Goal: Task Accomplishment & Management: Manage account settings

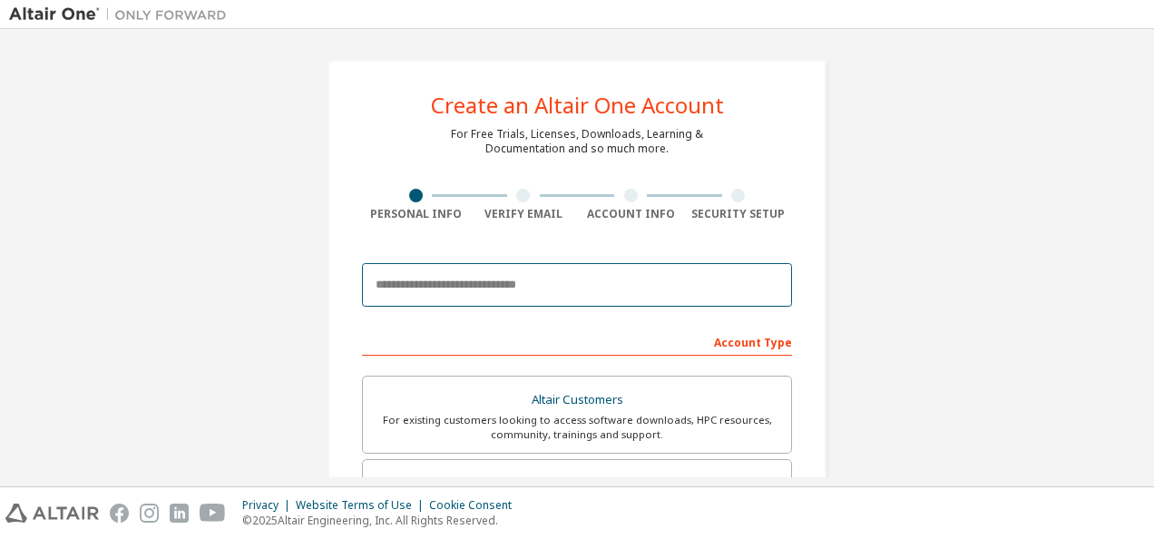
click at [427, 294] on input "email" at bounding box center [577, 285] width 430 height 44
click at [455, 289] on input "email" at bounding box center [577, 285] width 430 height 44
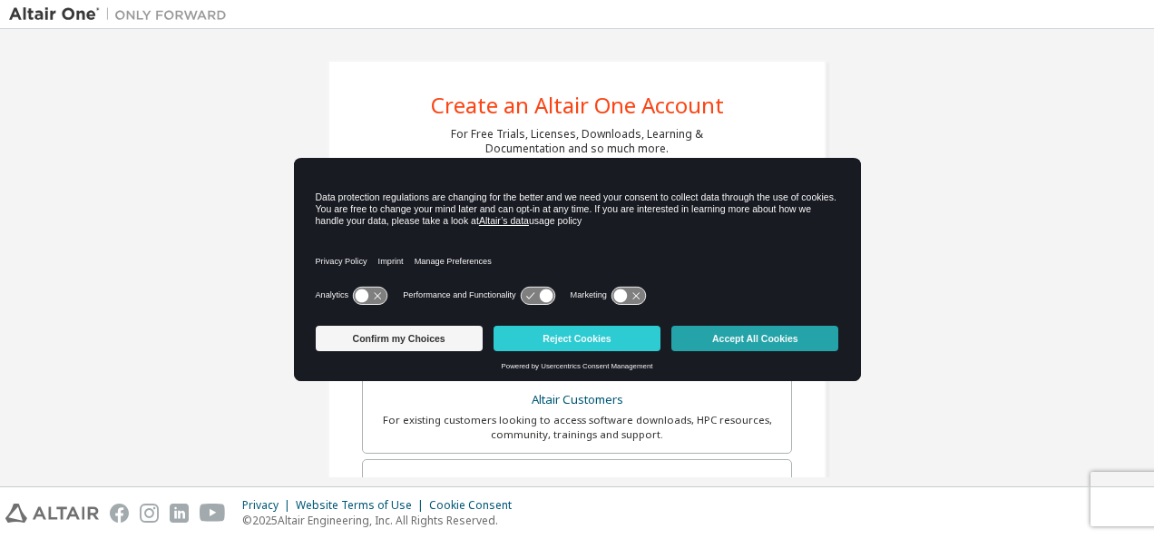
click at [724, 334] on button "Accept All Cookies" at bounding box center [754, 338] width 167 height 25
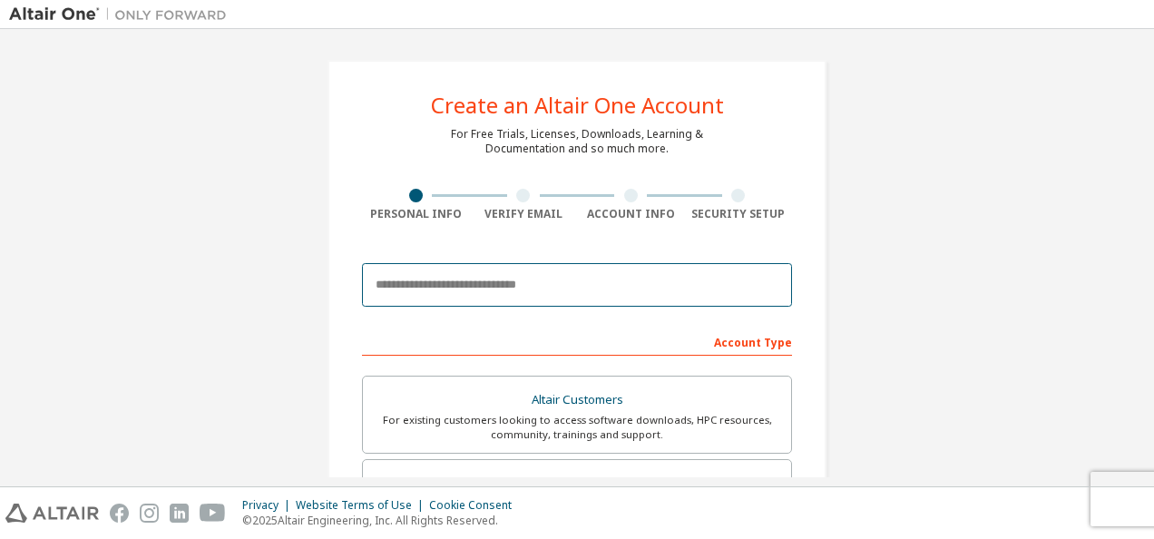
click at [497, 279] on input "email" at bounding box center [577, 285] width 430 height 44
type input "**********"
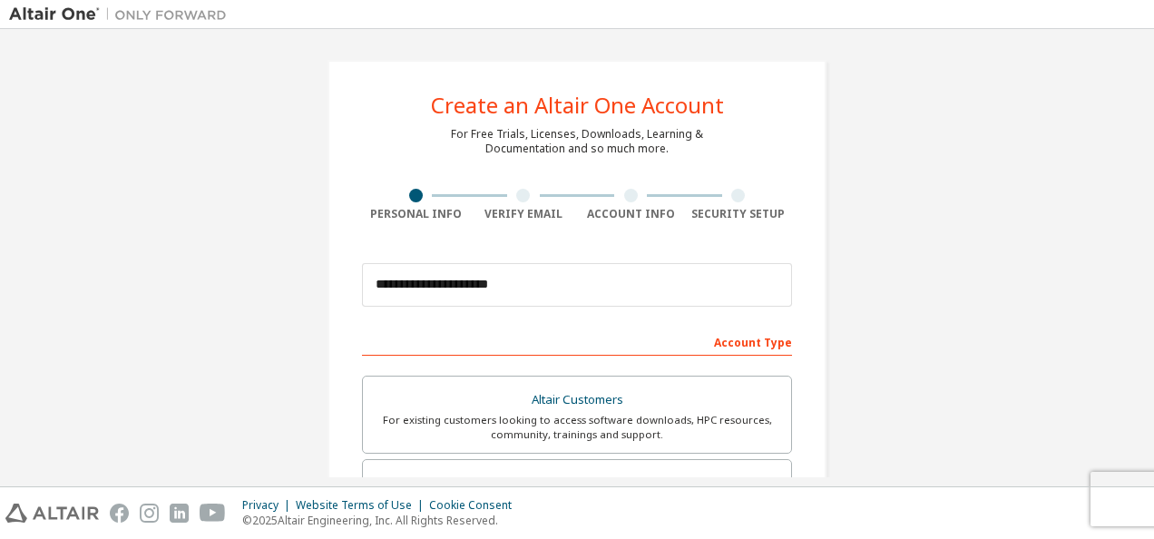
type input "*****"
type input "*********"
click at [913, 296] on div "**********" at bounding box center [577, 518] width 1136 height 961
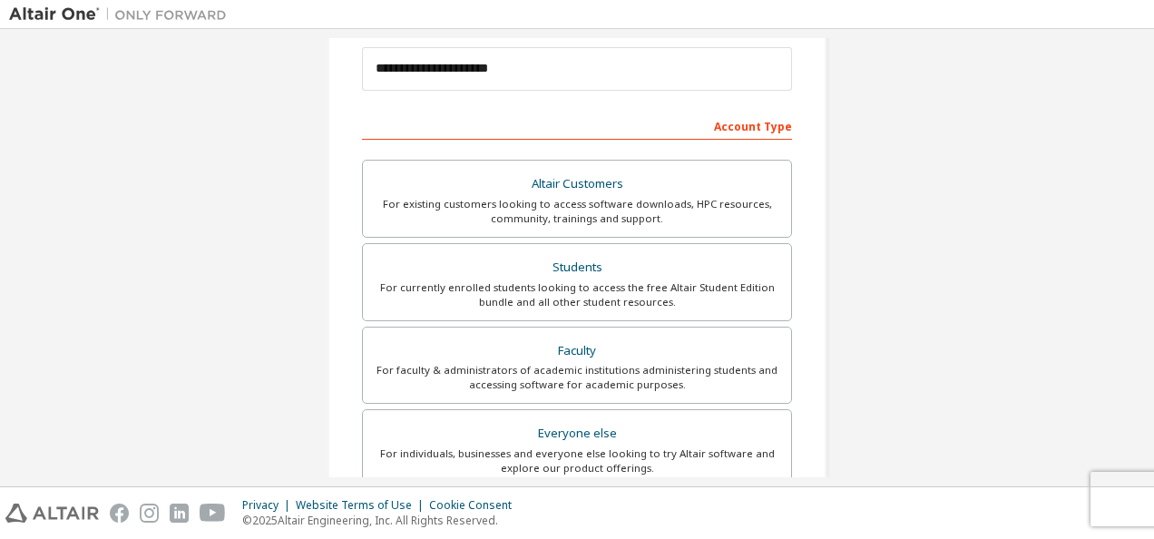
scroll to position [219, 0]
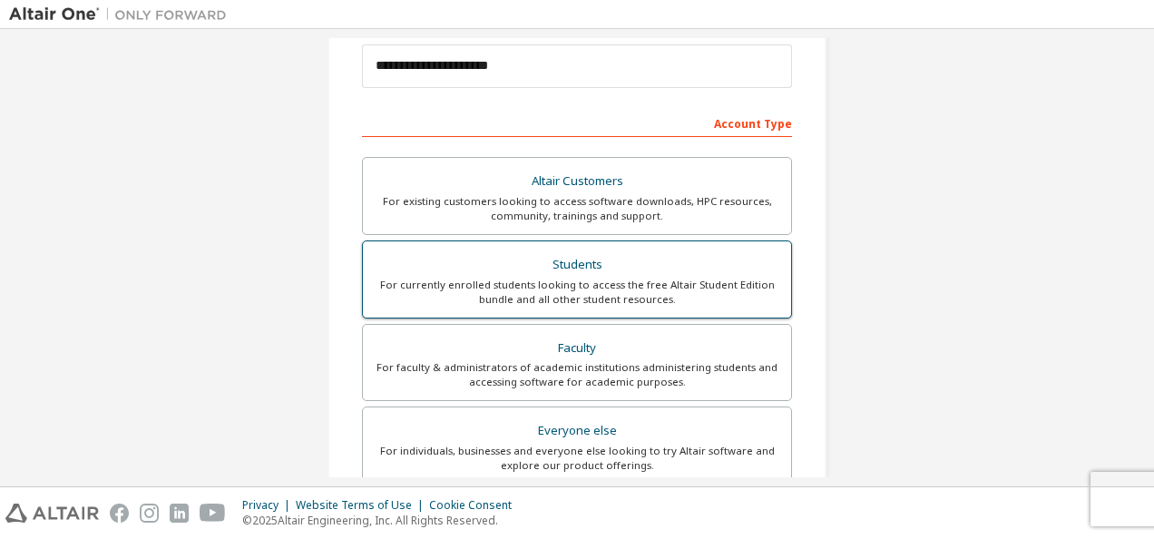
click at [635, 289] on div "For currently enrolled students looking to access the free Altair Student Editi…" at bounding box center [577, 292] width 406 height 29
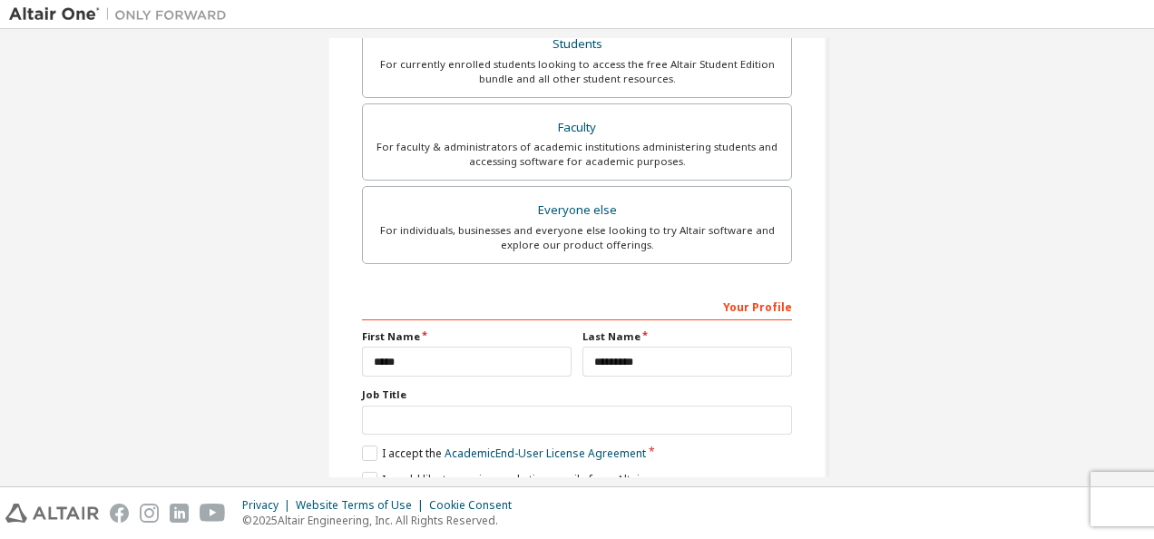
scroll to position [517, 0]
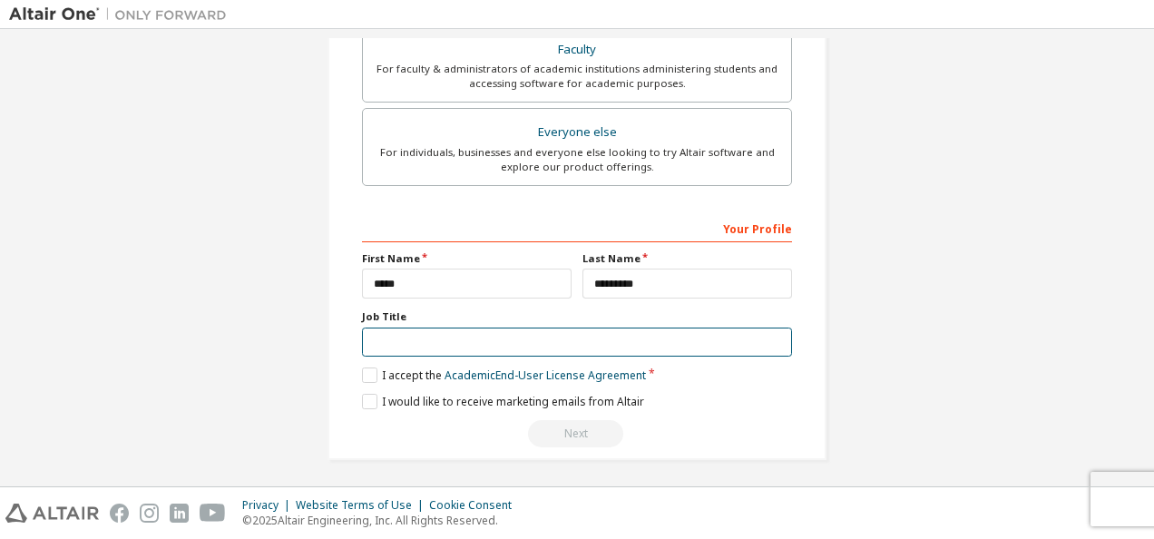
click at [576, 345] on input "text" at bounding box center [577, 343] width 430 height 30
click at [388, 344] on input "text" at bounding box center [577, 343] width 430 height 30
type input "*******"
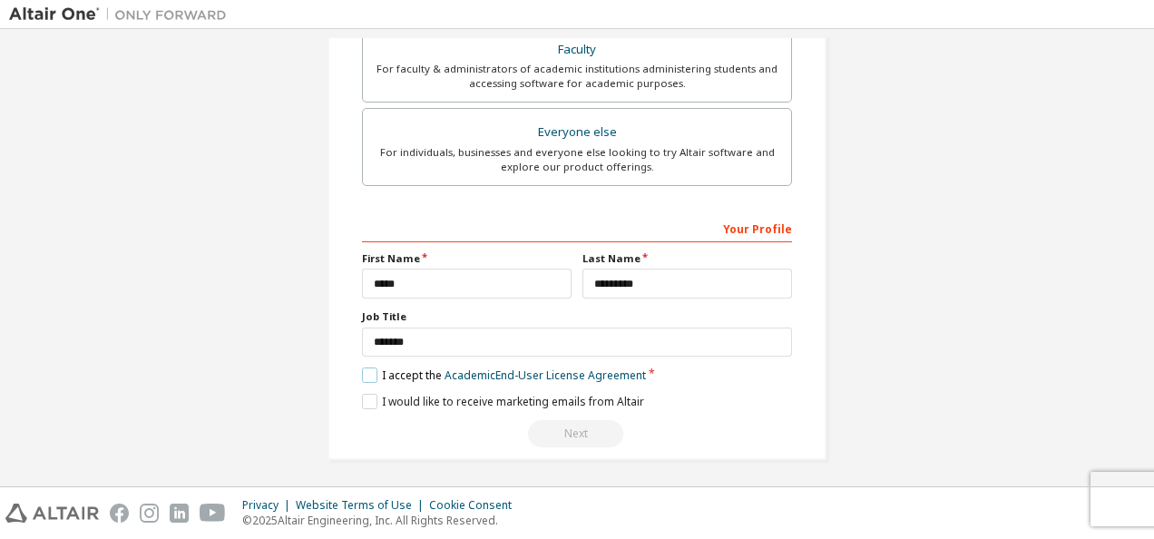
click at [377, 368] on label "I accept the Academic End-User License Agreement" at bounding box center [504, 374] width 284 height 15
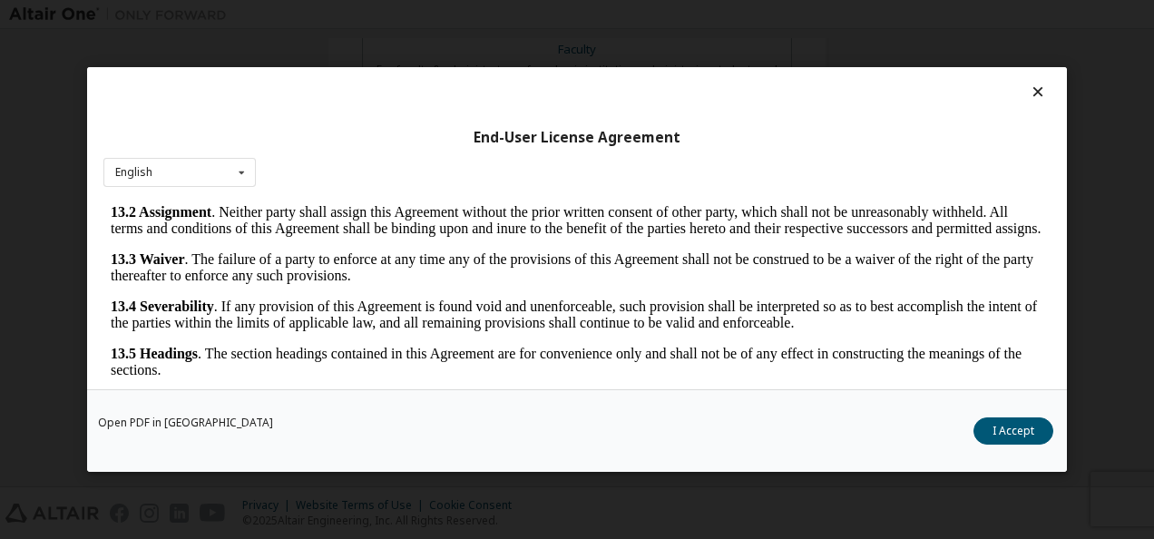
scroll to position [71, 0]
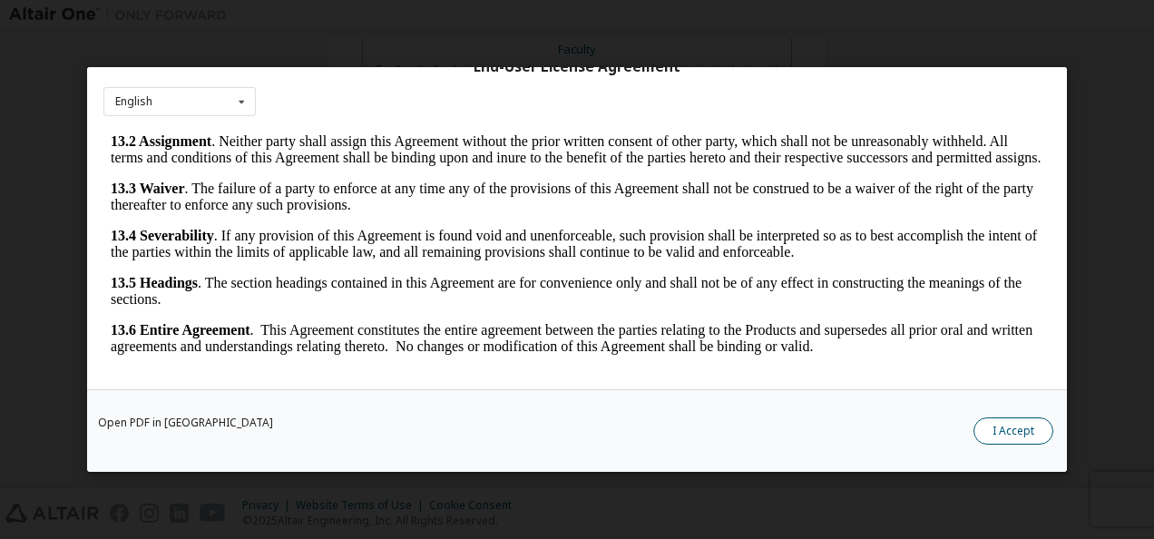
click at [1021, 426] on button "I Accept" at bounding box center [1013, 430] width 80 height 27
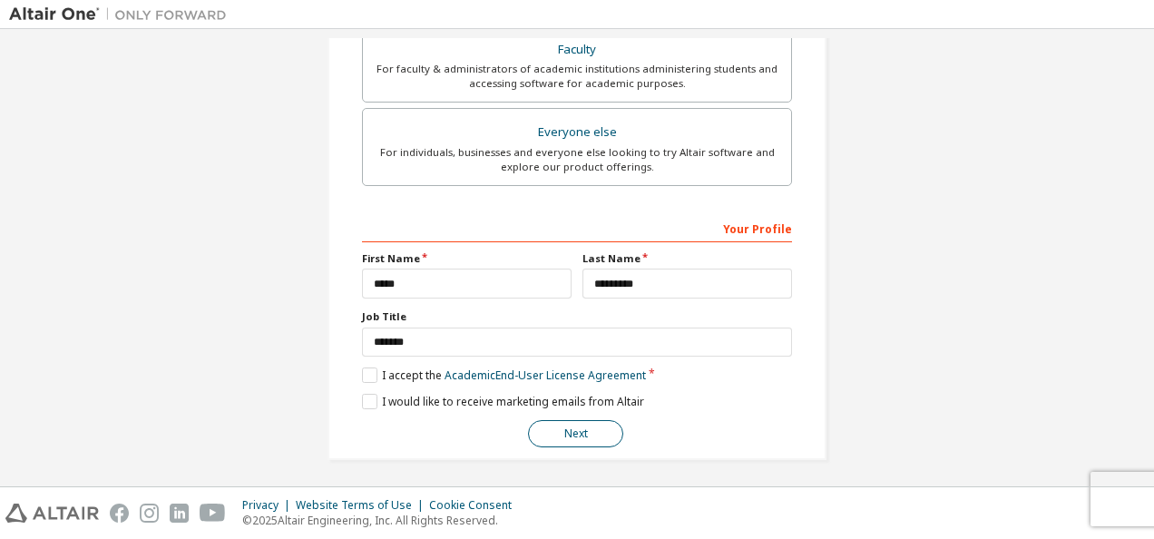
click at [572, 421] on button "Next" at bounding box center [575, 433] width 95 height 27
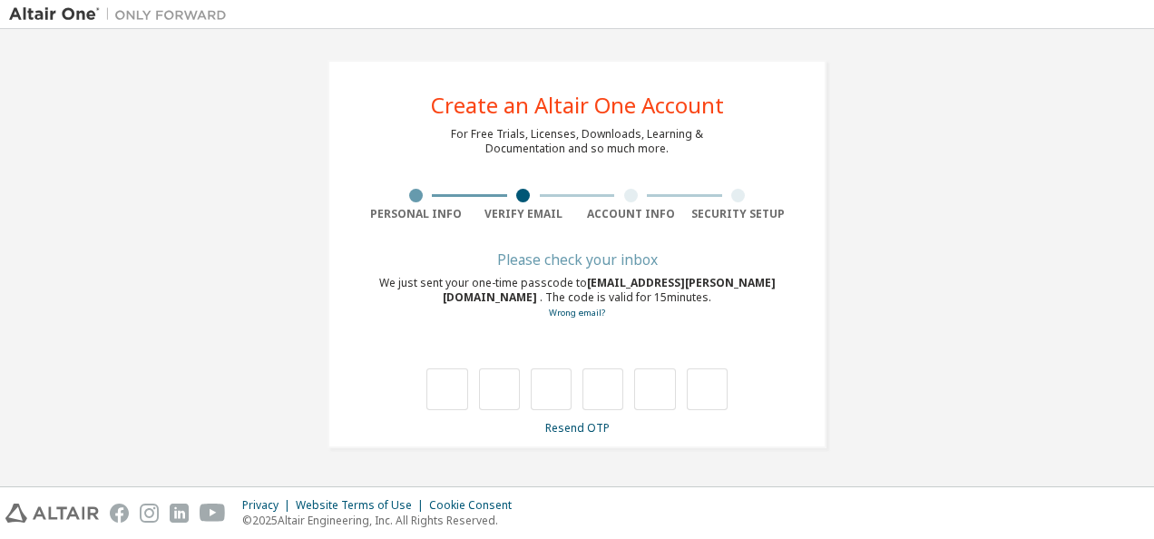
scroll to position [0, 0]
type input "*"
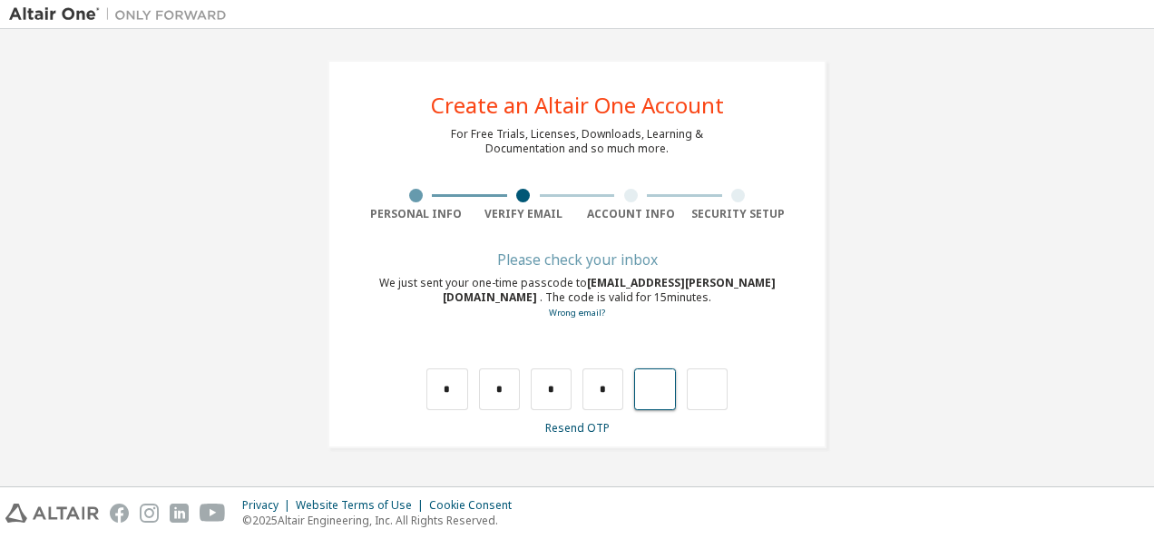
type input "*"
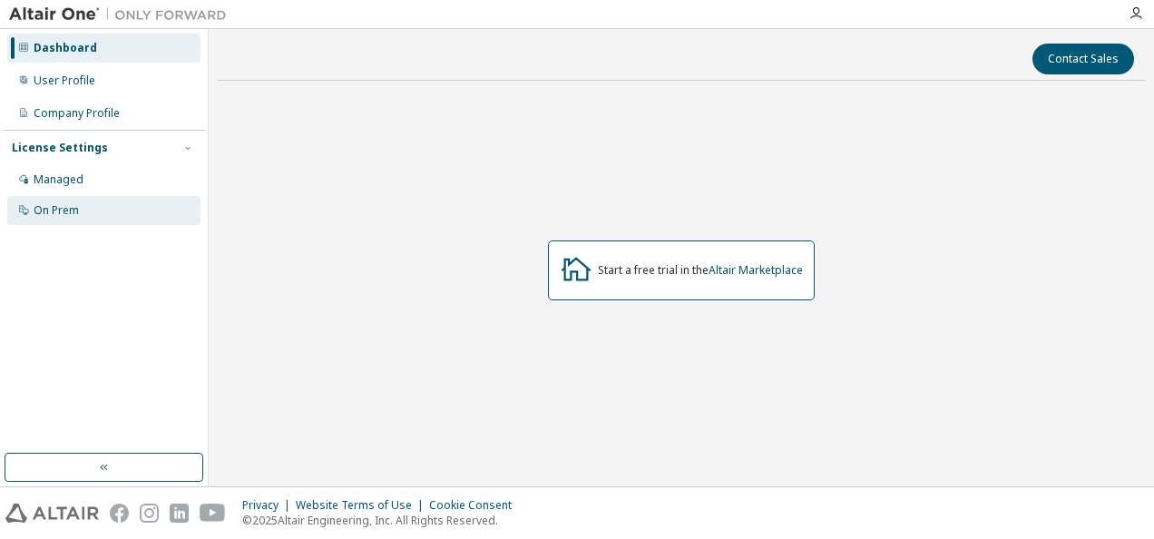
click at [80, 212] on div "On Prem" at bounding box center [103, 210] width 193 height 29
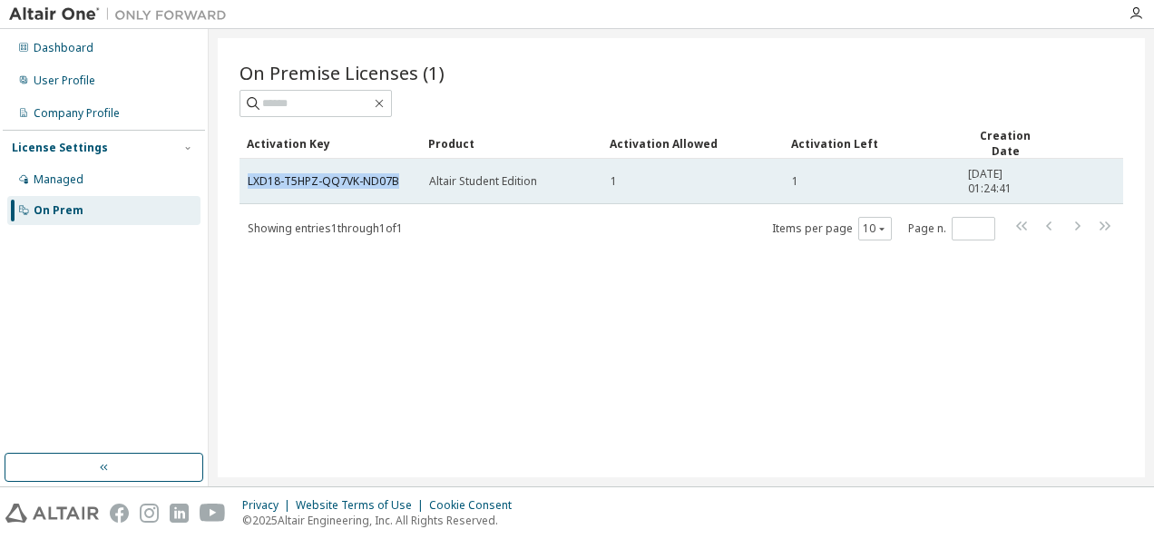
drag, startPoint x: 402, startPoint y: 178, endPoint x: 243, endPoint y: 185, distance: 158.9
click at [243, 185] on td "LXD18-T5HPZ-QQ7VK-ND07B" at bounding box center [330, 181] width 181 height 45
drag, startPoint x: 243, startPoint y: 185, endPoint x: 294, endPoint y: 173, distance: 52.2
copy link "LXD18-T5HPZ-QQ7VK-ND07B"
click at [328, 187] on td "LXD18-T5HPZ-QQ7VK-ND07B" at bounding box center [330, 181] width 181 height 45
